Goal: Check status: Check status

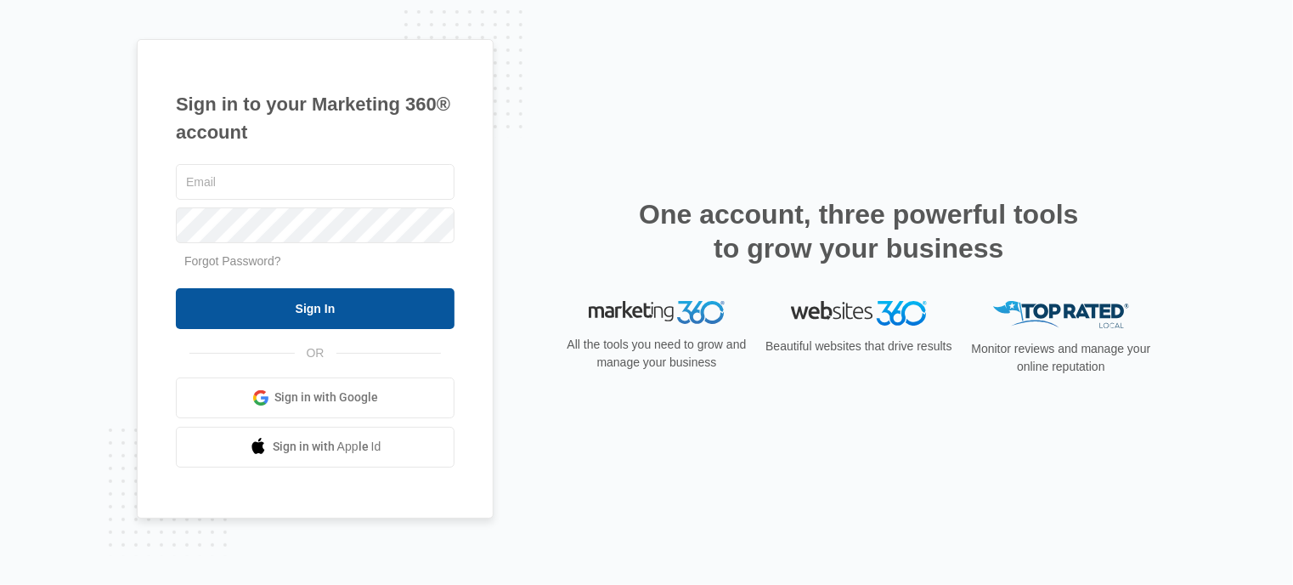
type input "[EMAIL_ADDRESS][DOMAIN_NAME]"
click at [360, 297] on input "Sign In" at bounding box center [315, 308] width 279 height 41
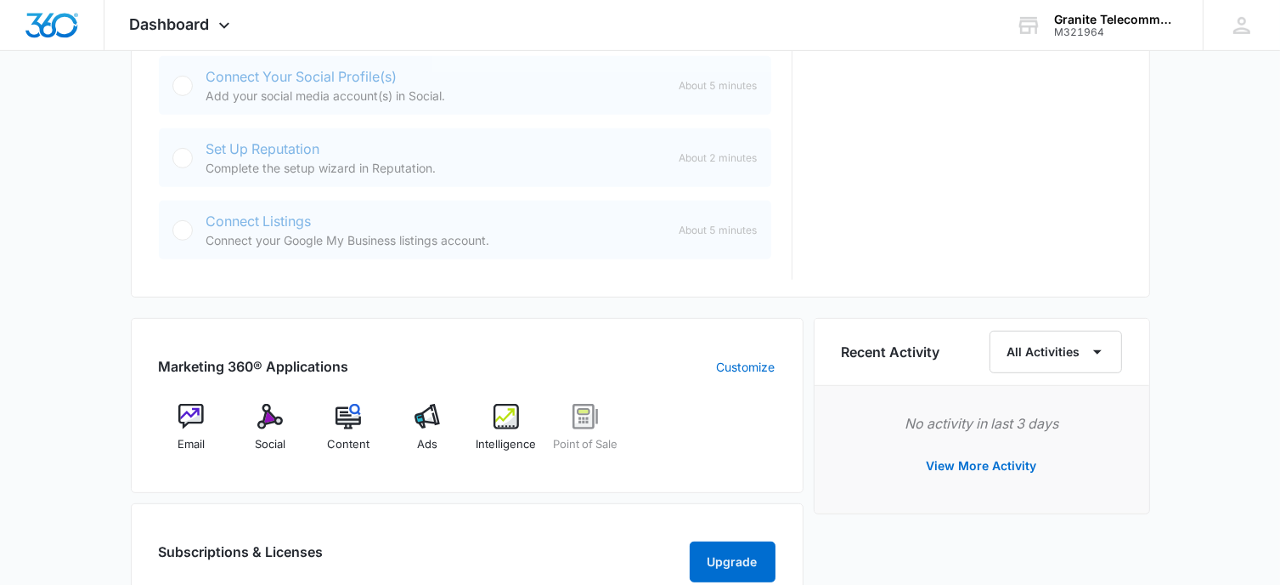
scroll to position [850, 0]
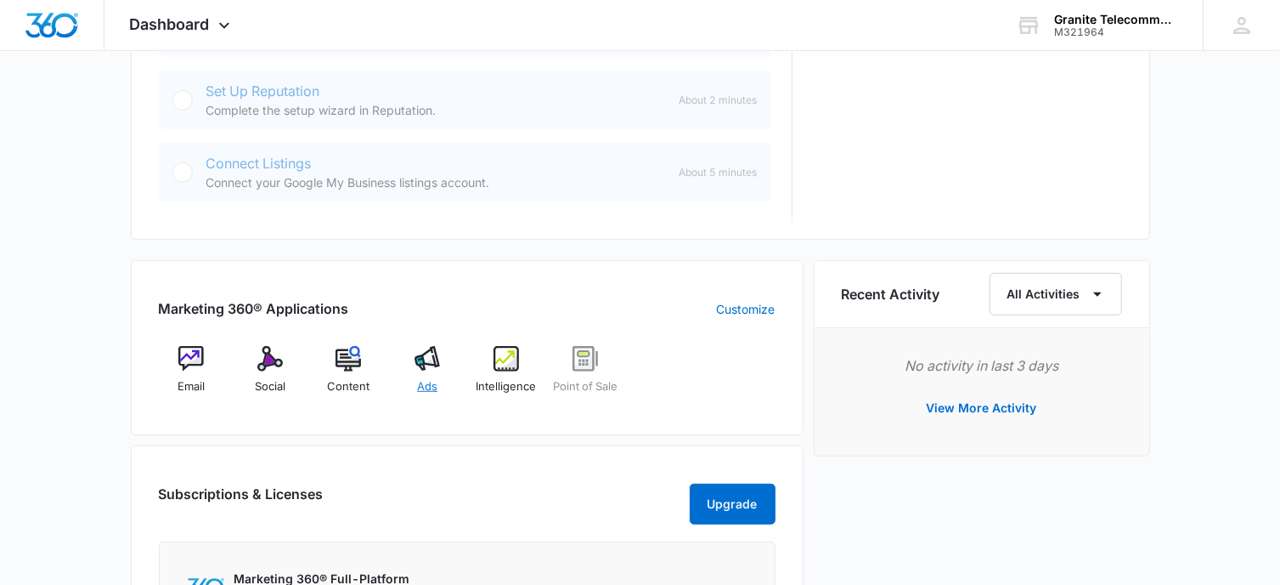
click at [438, 359] on img at bounding box center [427, 358] width 25 height 25
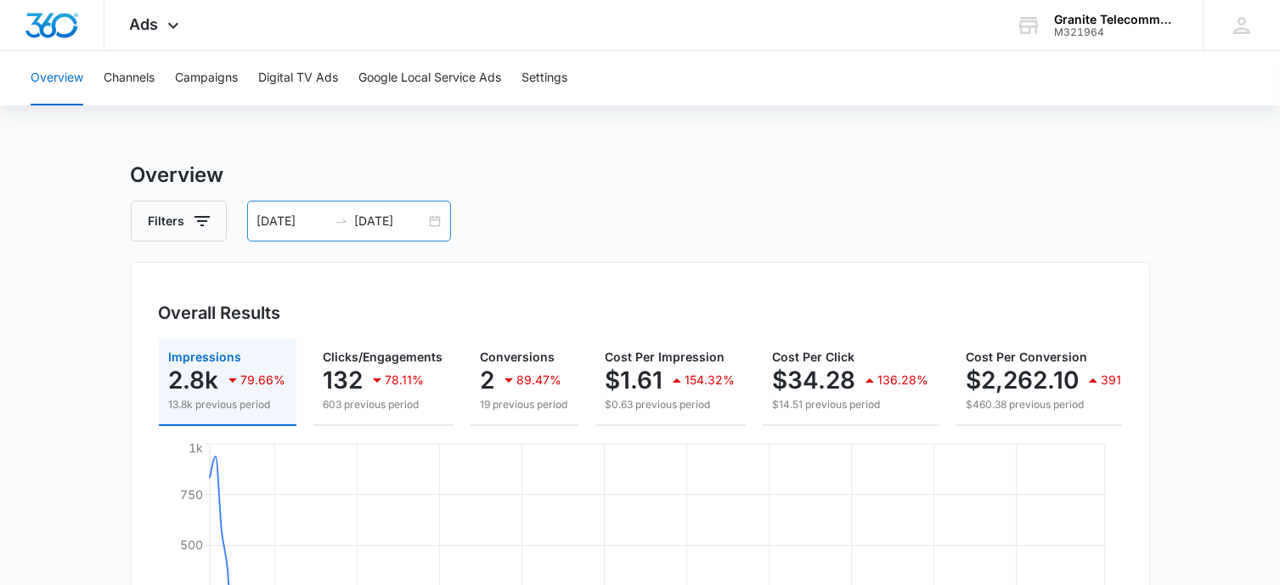
click at [364, 232] on div "[DATE] [DATE]" at bounding box center [349, 221] width 204 height 41
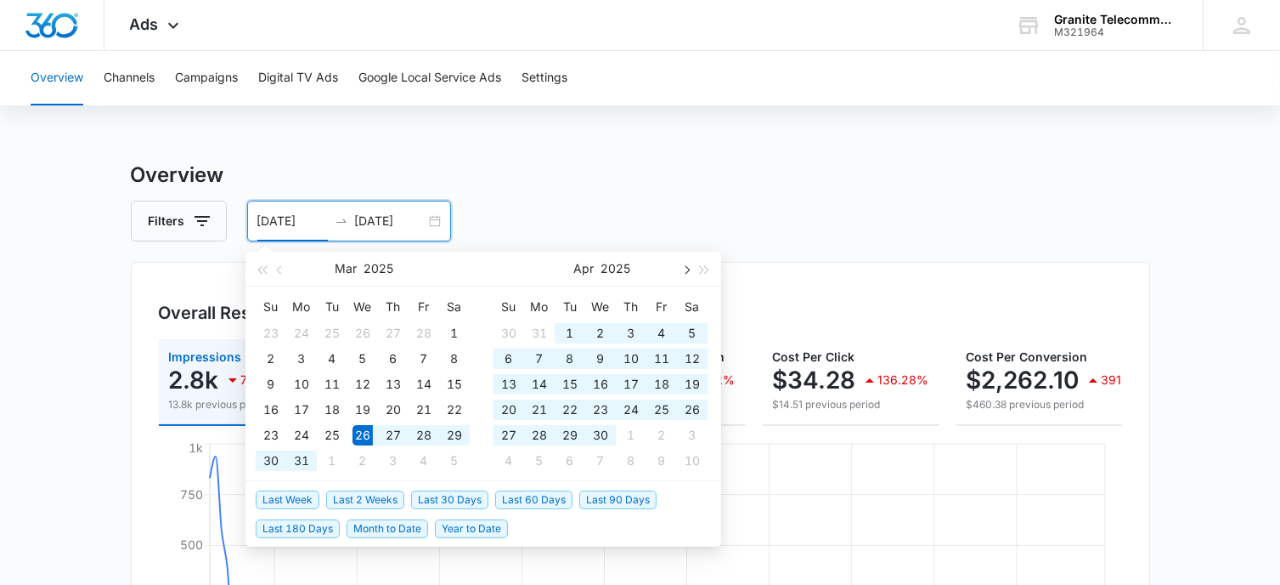
click at [690, 271] on button "button" at bounding box center [685, 268] width 19 height 34
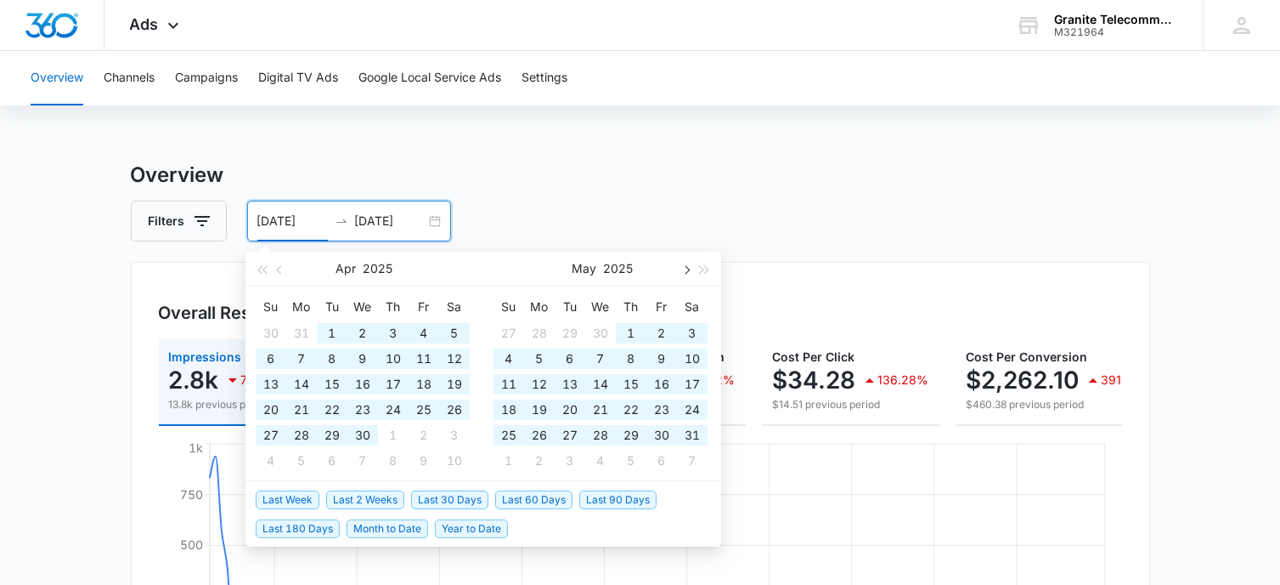
click at [690, 271] on button "button" at bounding box center [685, 268] width 19 height 34
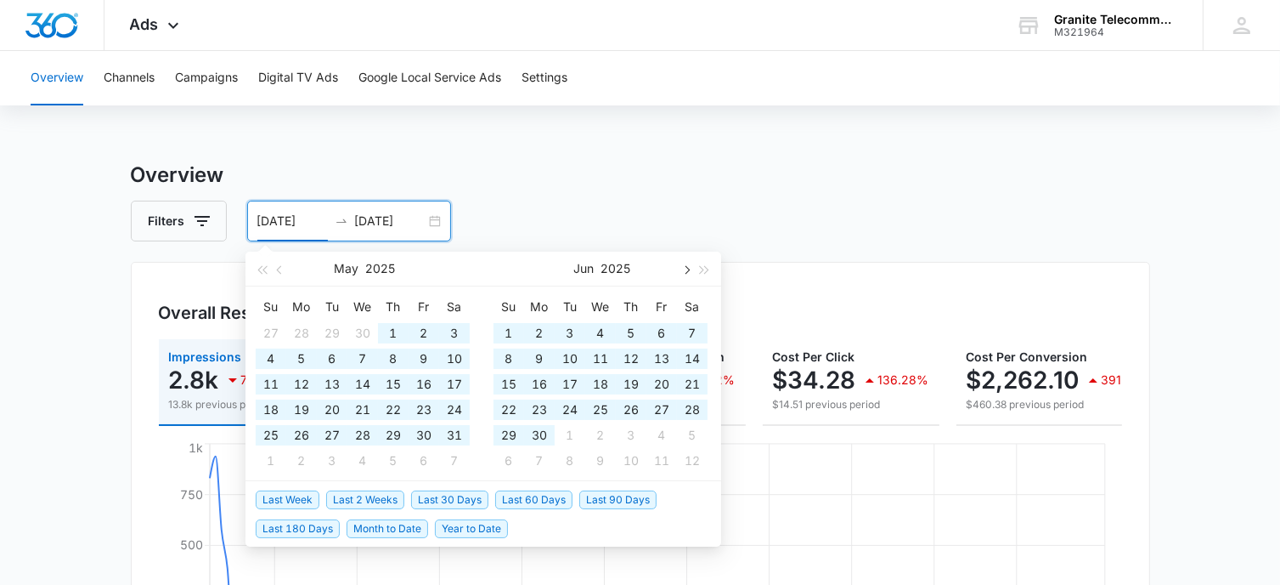
click at [690, 271] on button "button" at bounding box center [685, 268] width 19 height 34
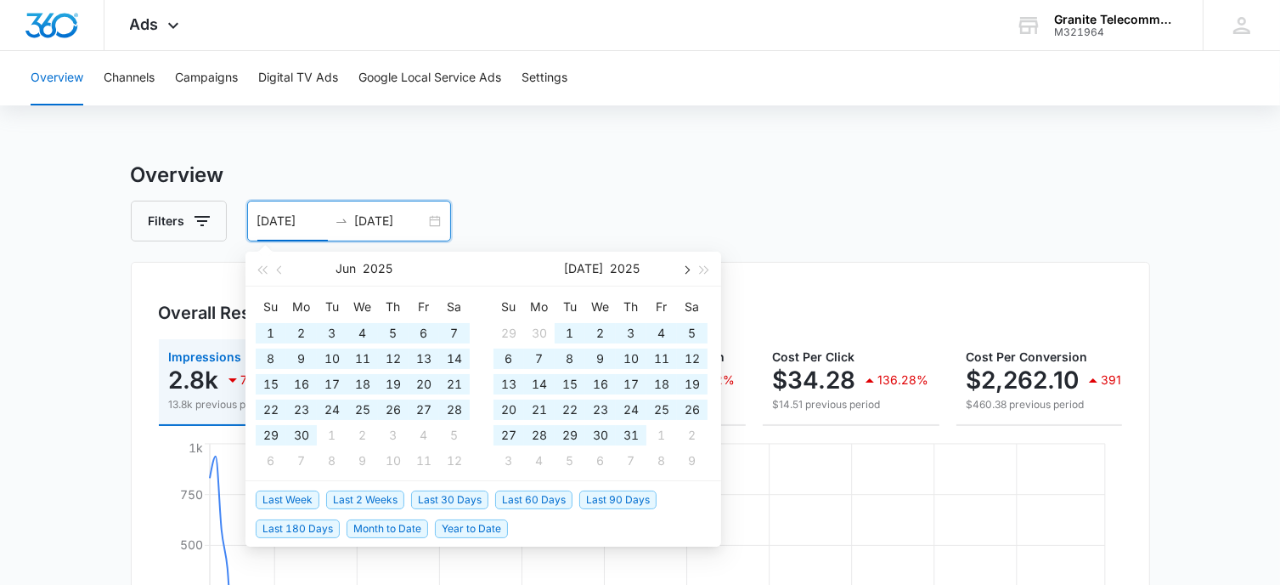
click at [690, 271] on button "button" at bounding box center [685, 268] width 19 height 34
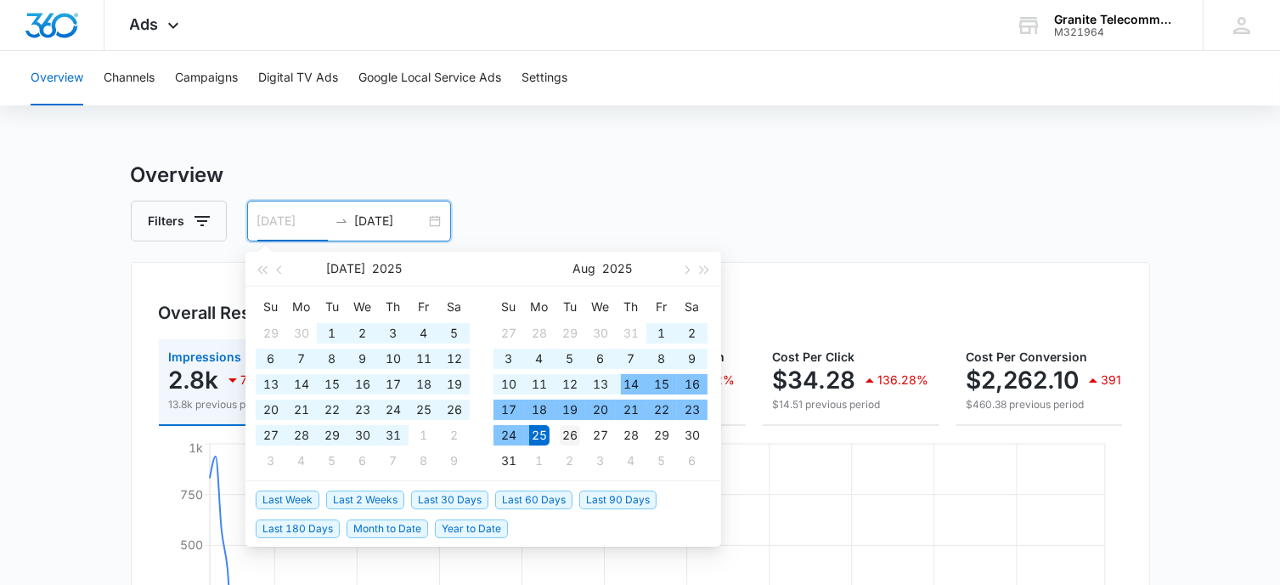
type input "[DATE]"
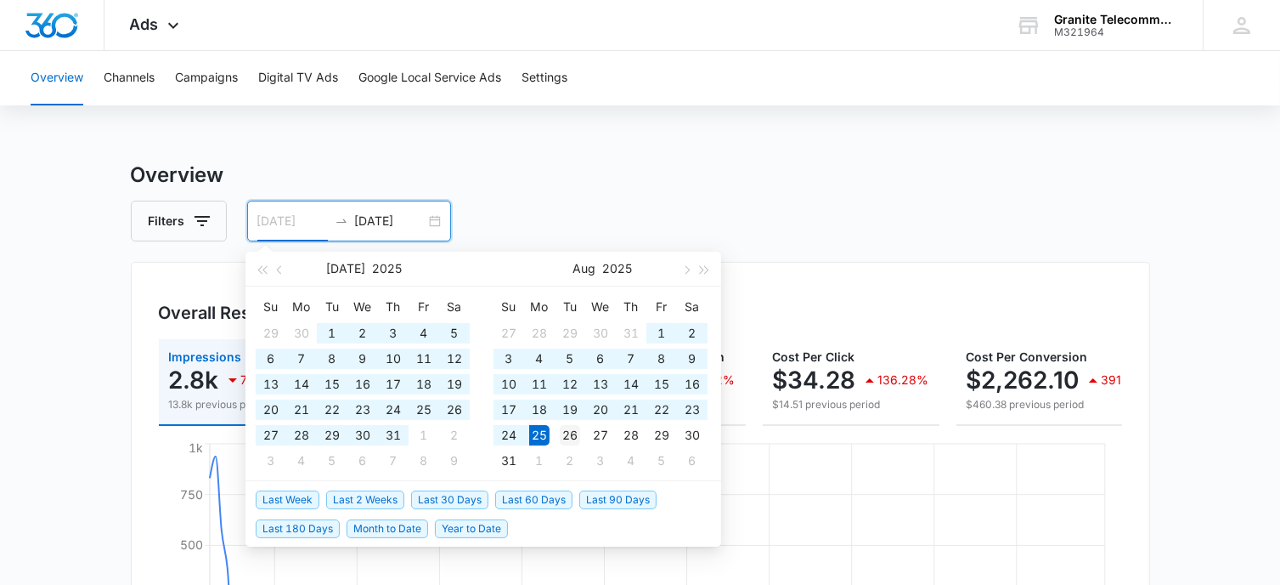
click at [566, 434] on div "26" at bounding box center [570, 435] width 20 height 20
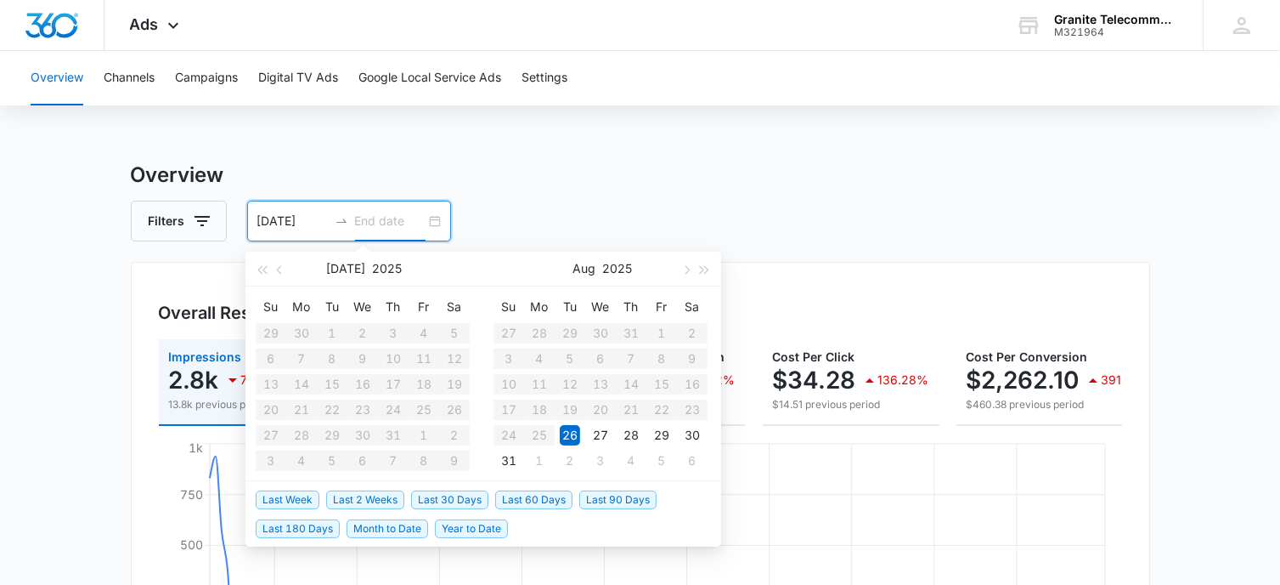
type input "[DATE]"
click at [688, 268] on span "button" at bounding box center [685, 269] width 8 height 8
type input "[DATE]"
click at [655, 331] on div "5" at bounding box center [662, 333] width 20 height 20
